Goal: Task Accomplishment & Management: Use online tool/utility

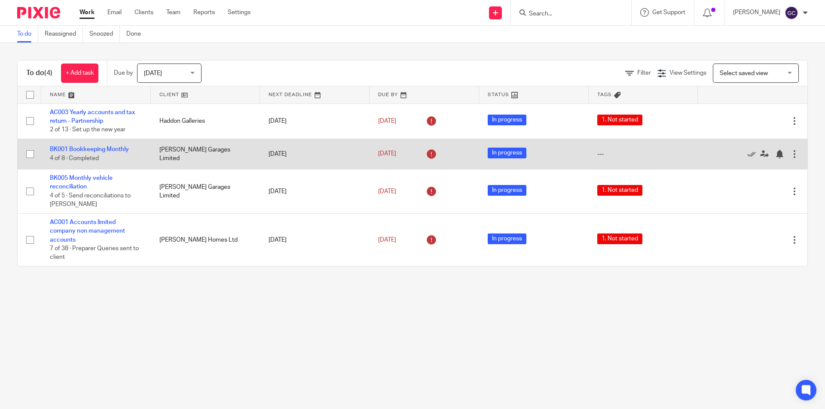
click at [104, 146] on td "BK001 Bookkeeping Monthly 4 of 8 · Completed" at bounding box center [96, 154] width 110 height 31
click at [105, 148] on link "BK001 Bookkeeping Monthly" at bounding box center [89, 150] width 79 height 6
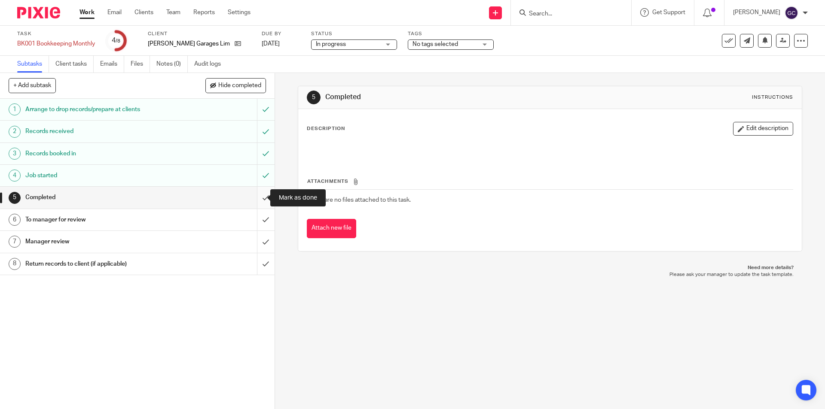
click at [257, 199] on input "submit" at bounding box center [137, 197] width 275 height 21
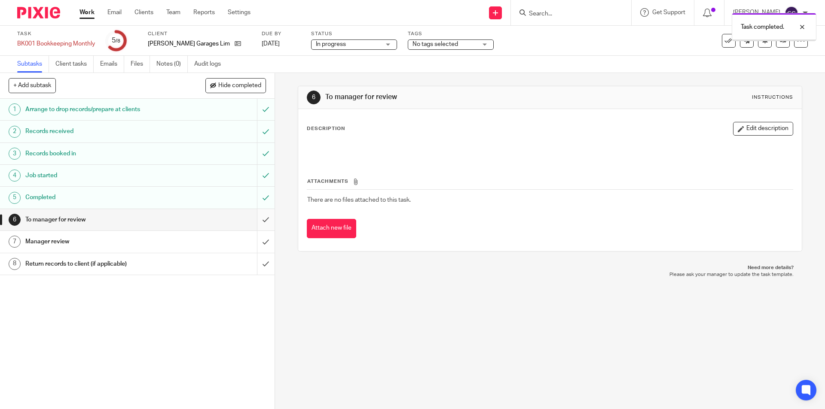
click at [256, 219] on input "submit" at bounding box center [137, 219] width 275 height 21
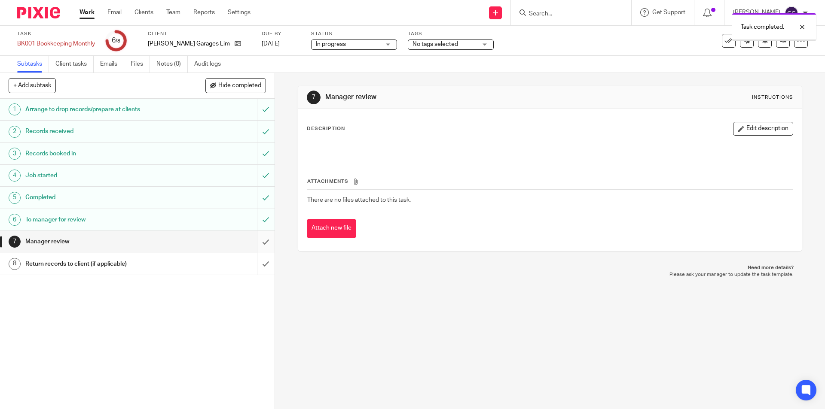
click at [256, 241] on input "submit" at bounding box center [137, 241] width 275 height 21
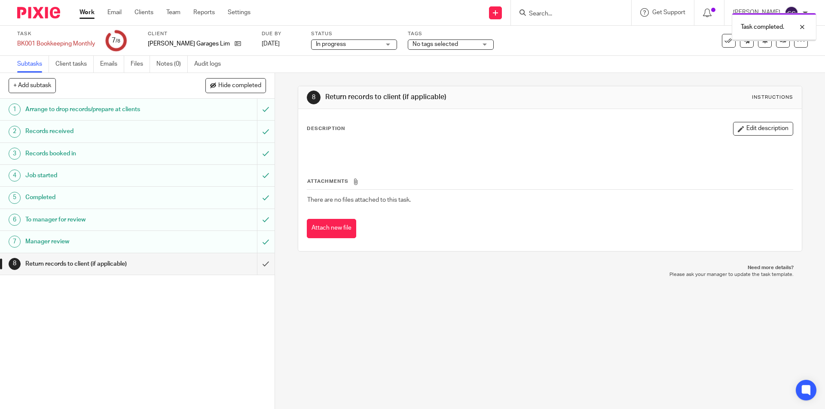
click at [258, 265] on input "submit" at bounding box center [137, 264] width 275 height 21
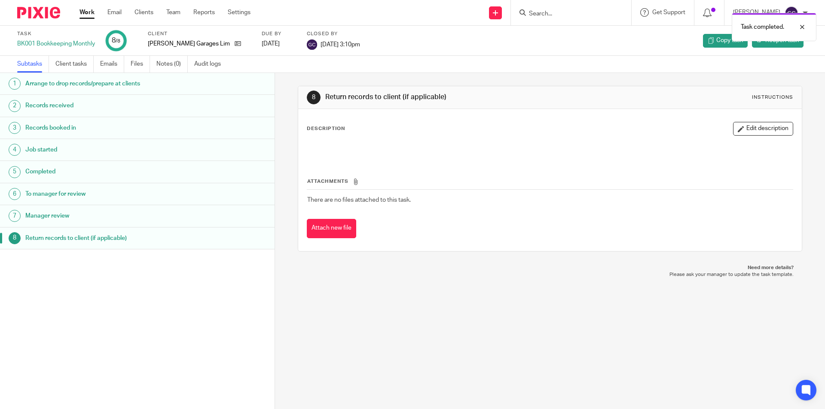
click at [41, 12] on img at bounding box center [38, 13] width 43 height 12
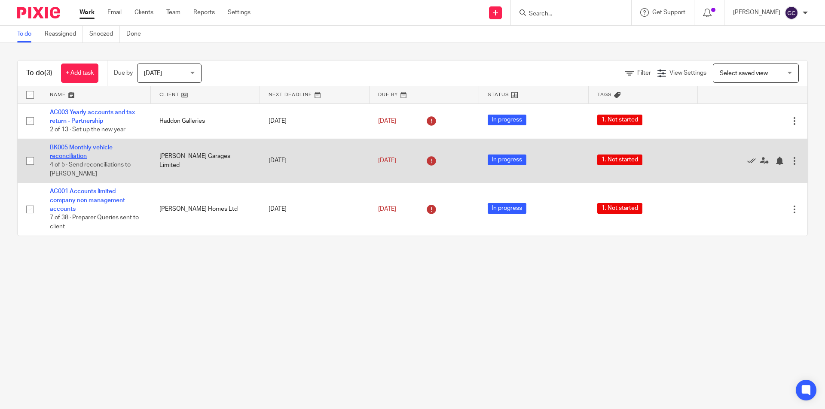
click at [102, 149] on link "BK005 Monthly vehicle reconciliation" at bounding box center [81, 152] width 63 height 15
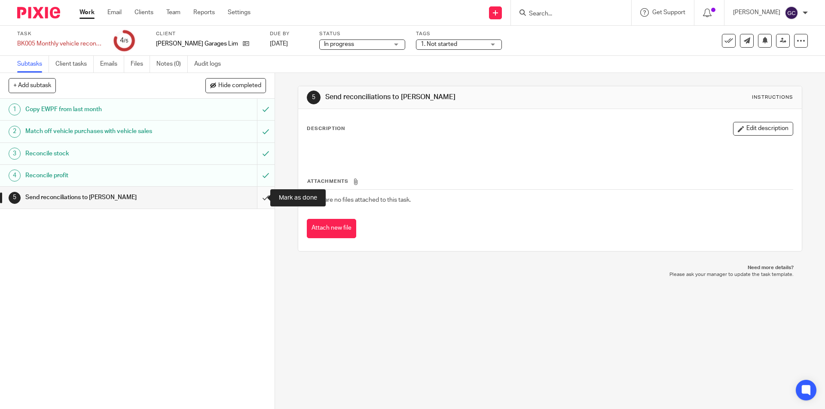
click at [255, 198] on input "submit" at bounding box center [137, 197] width 275 height 21
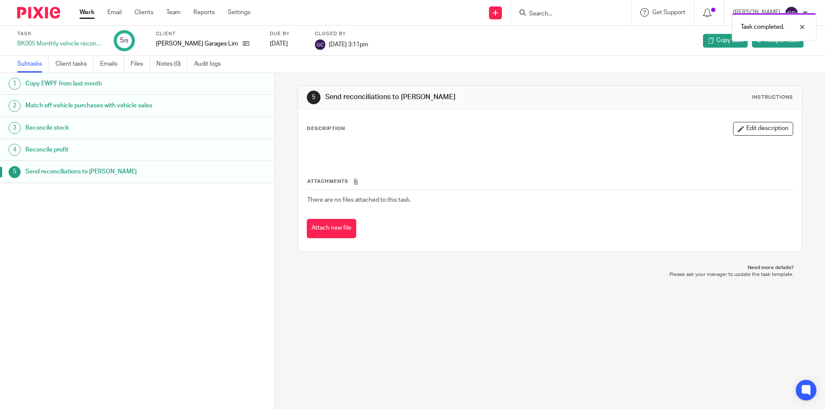
click at [40, 12] on img at bounding box center [38, 13] width 43 height 12
